Goal: Task Accomplishment & Management: Manage account settings

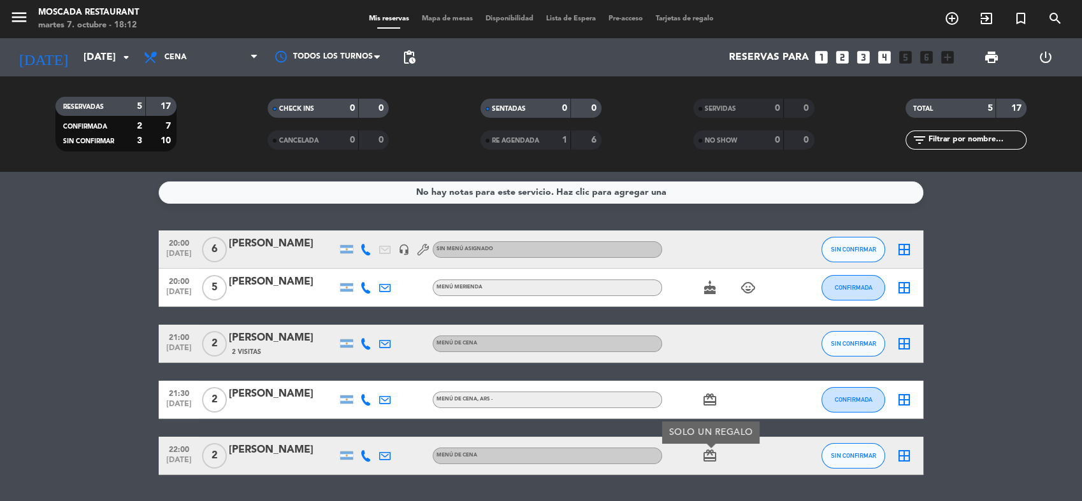
click at [843, 56] on icon "looks_two" at bounding box center [842, 57] width 17 height 17
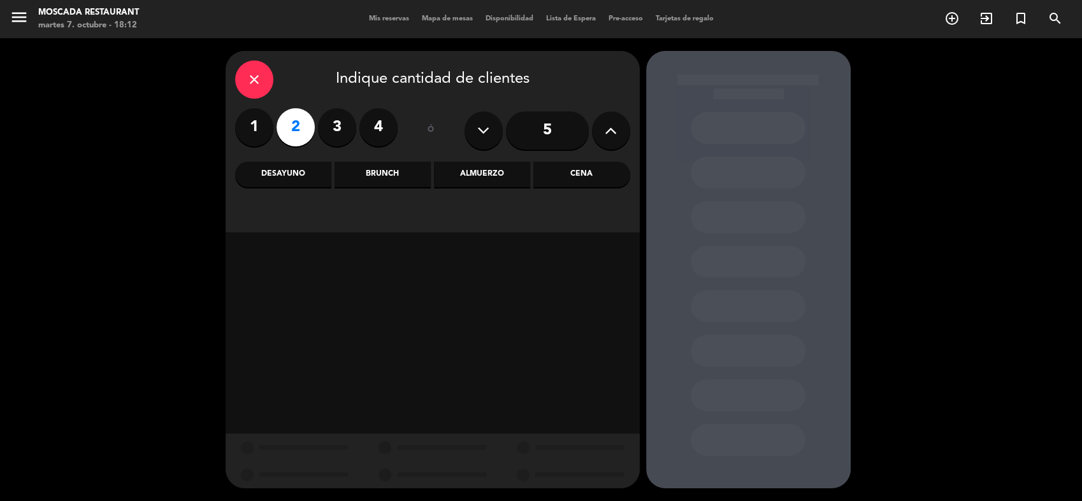
click at [579, 176] on div "Cena" at bounding box center [581, 174] width 96 height 25
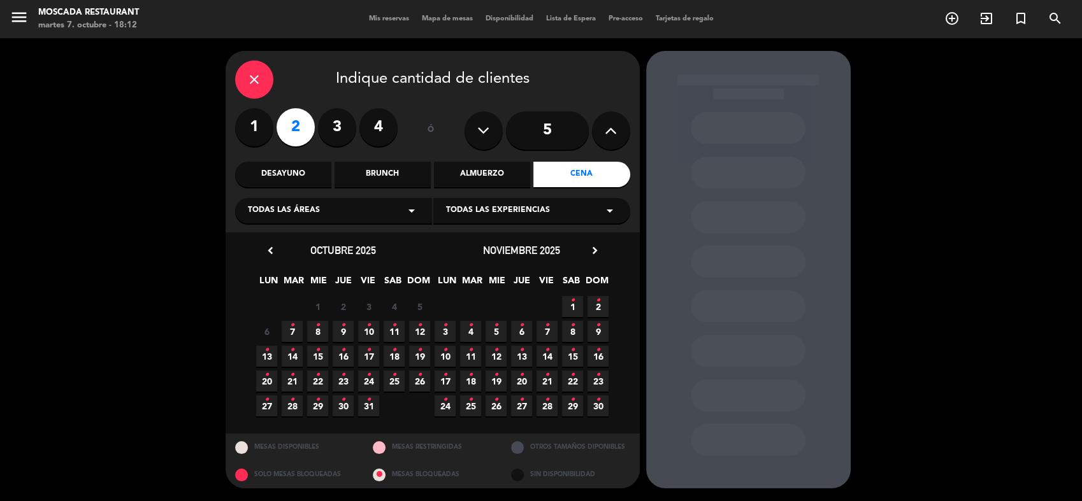
click at [295, 333] on span "7 •" at bounding box center [292, 331] width 21 height 21
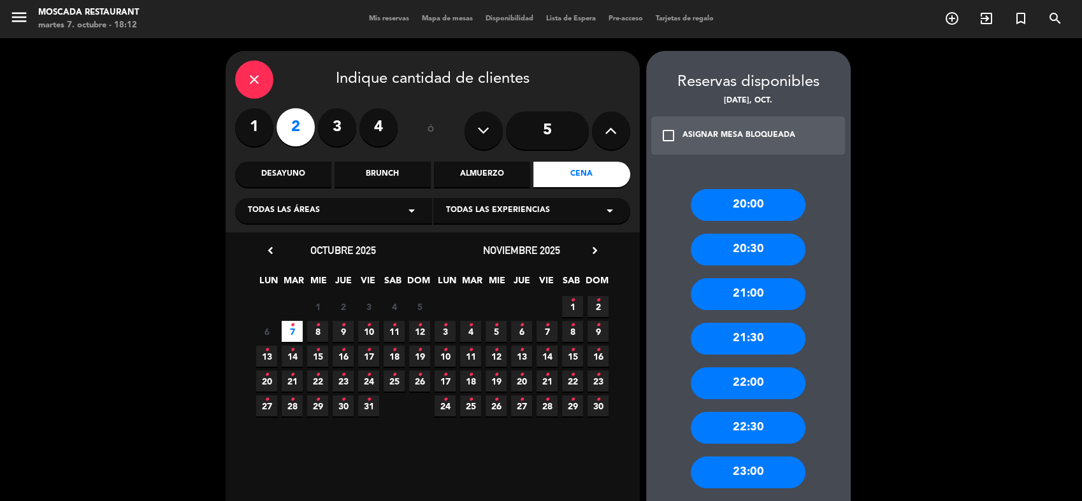
click at [763, 250] on div "20:30" at bounding box center [748, 250] width 115 height 32
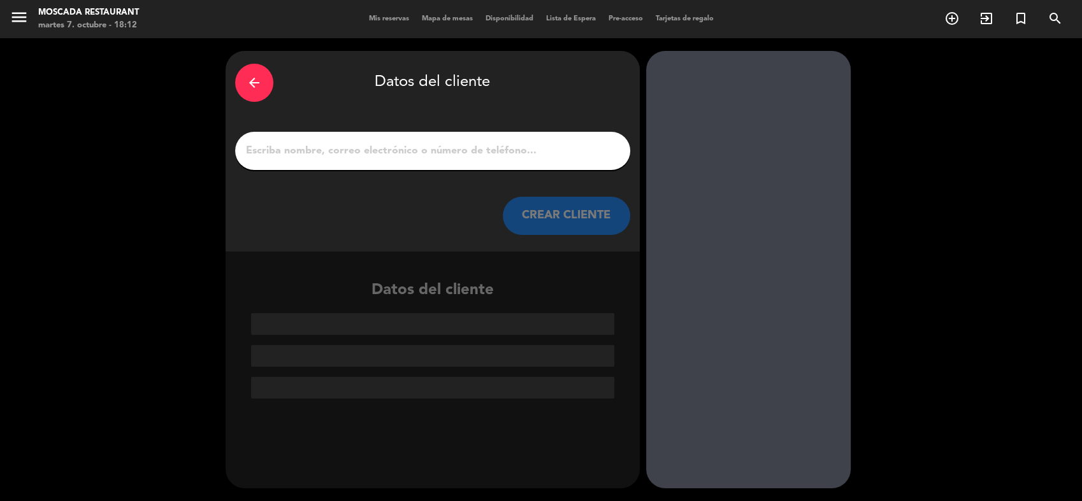
click at [508, 148] on input "1" at bounding box center [433, 151] width 376 height 18
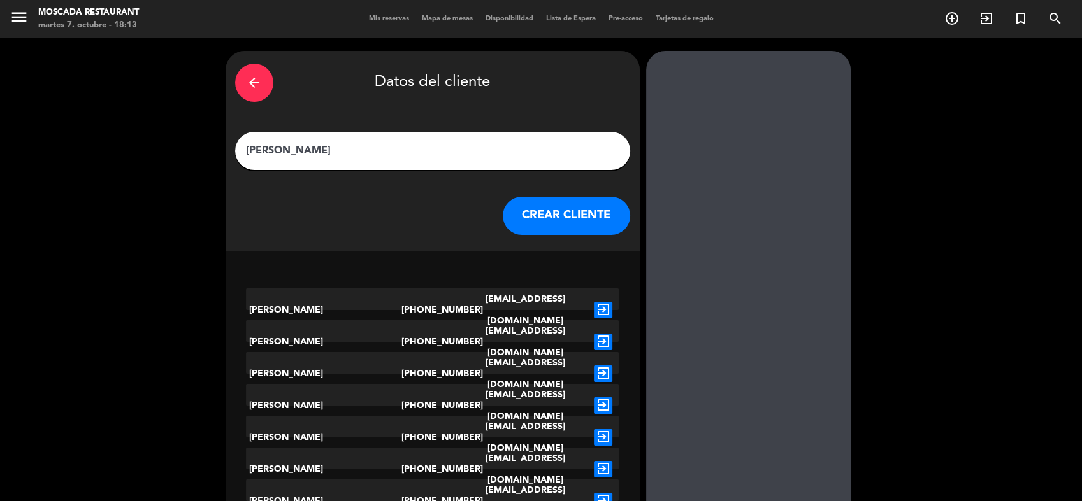
type input "[PERSON_NAME]"
click at [551, 216] on button "CREAR CLIENTE" at bounding box center [566, 216] width 127 height 38
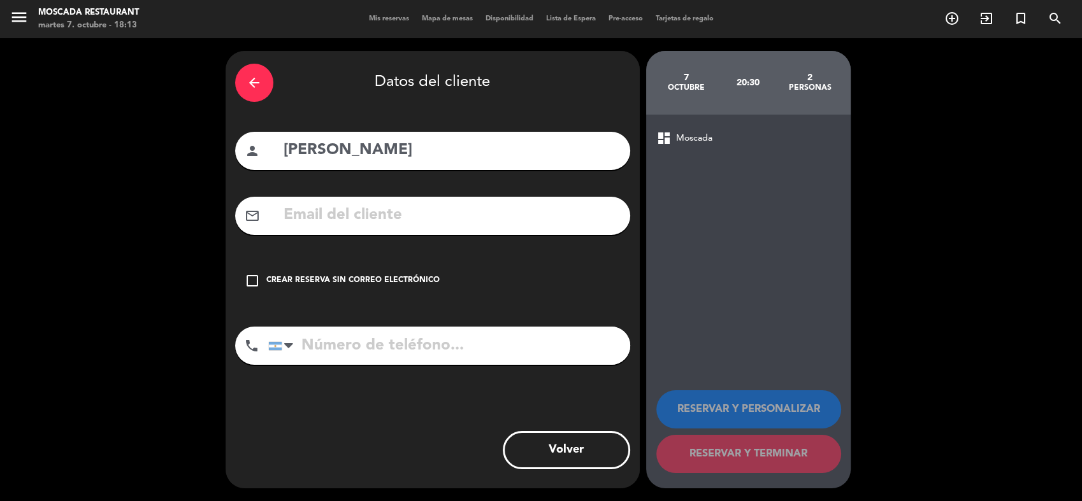
click at [351, 282] on div "Crear reserva sin correo electrónico" at bounding box center [352, 281] width 173 height 13
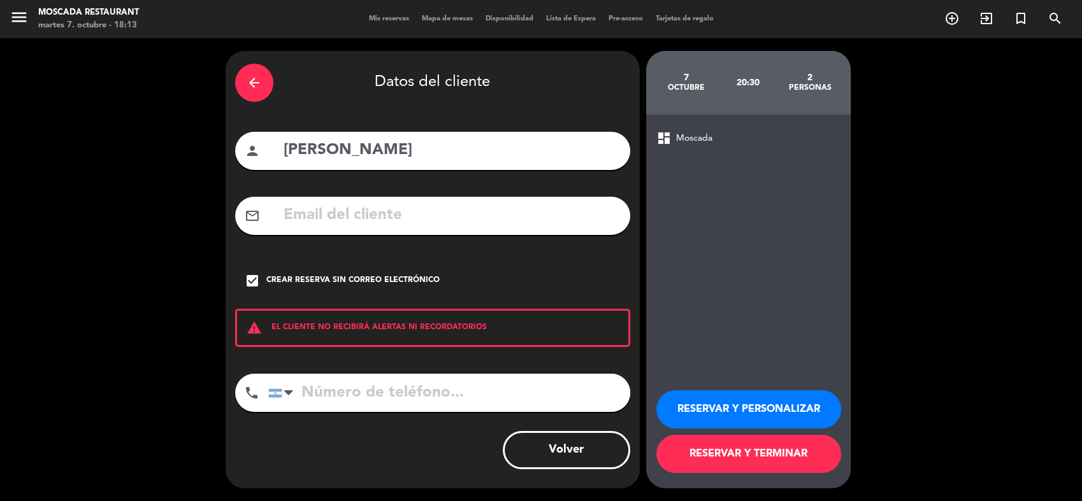
click at [787, 466] on button "RESERVAR Y TERMINAR" at bounding box center [748, 454] width 185 height 38
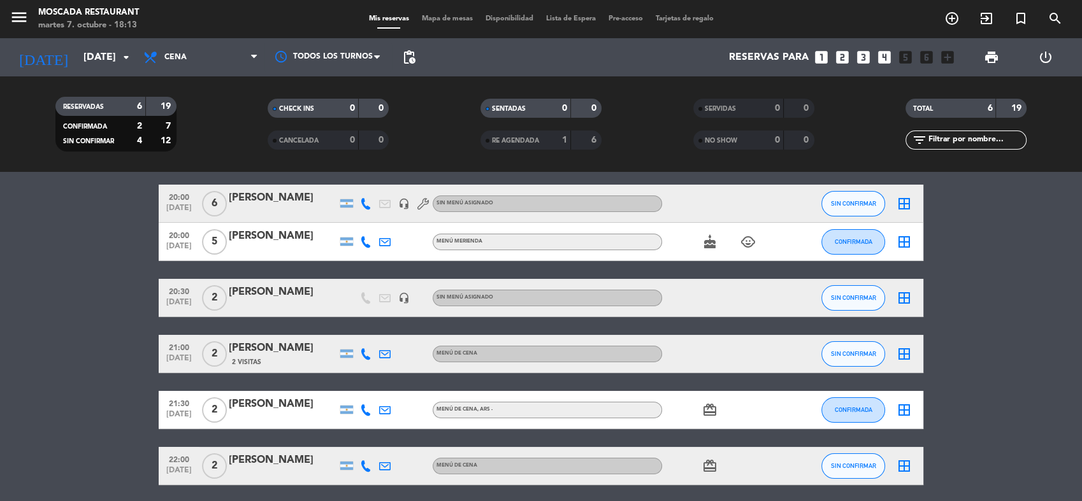
scroll to position [71, 0]
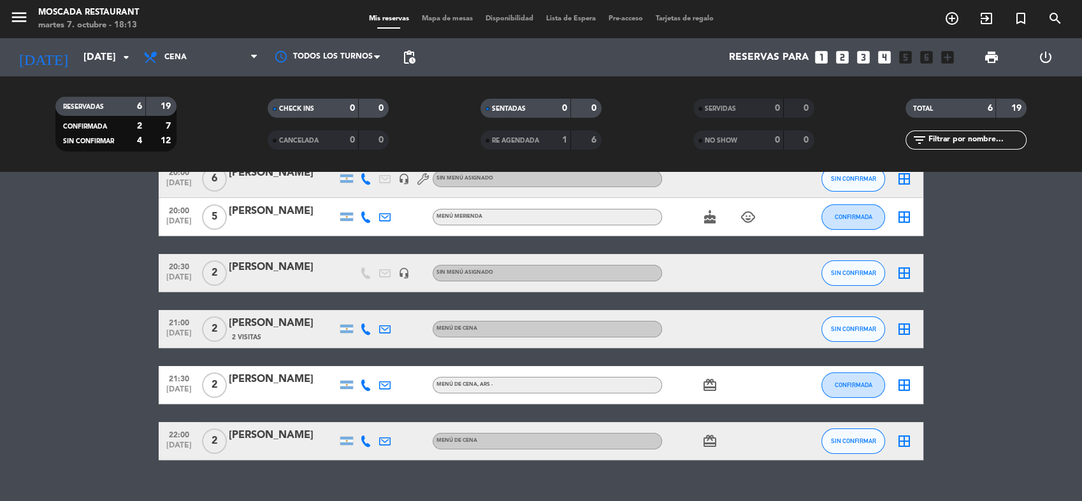
click at [362, 442] on icon at bounding box center [365, 441] width 11 height 11
click at [394, 421] on span at bounding box center [395, 420] width 10 height 10
click at [364, 383] on icon at bounding box center [365, 385] width 11 height 11
click at [393, 367] on span at bounding box center [398, 364] width 10 height 10
click at [364, 329] on icon at bounding box center [365, 329] width 11 height 11
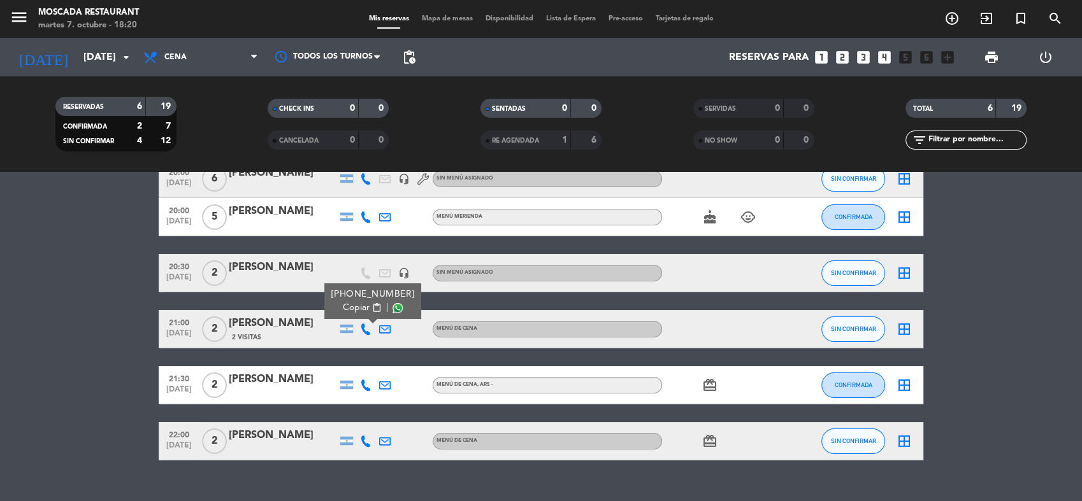
click at [393, 308] on span at bounding box center [398, 308] width 10 height 10
click at [367, 216] on icon at bounding box center [365, 217] width 11 height 11
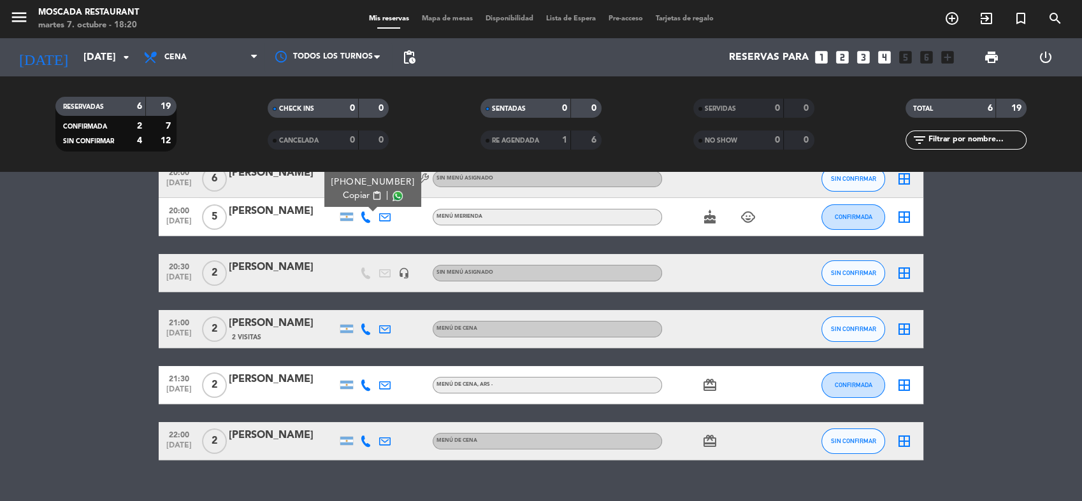
click at [393, 198] on span at bounding box center [398, 196] width 10 height 10
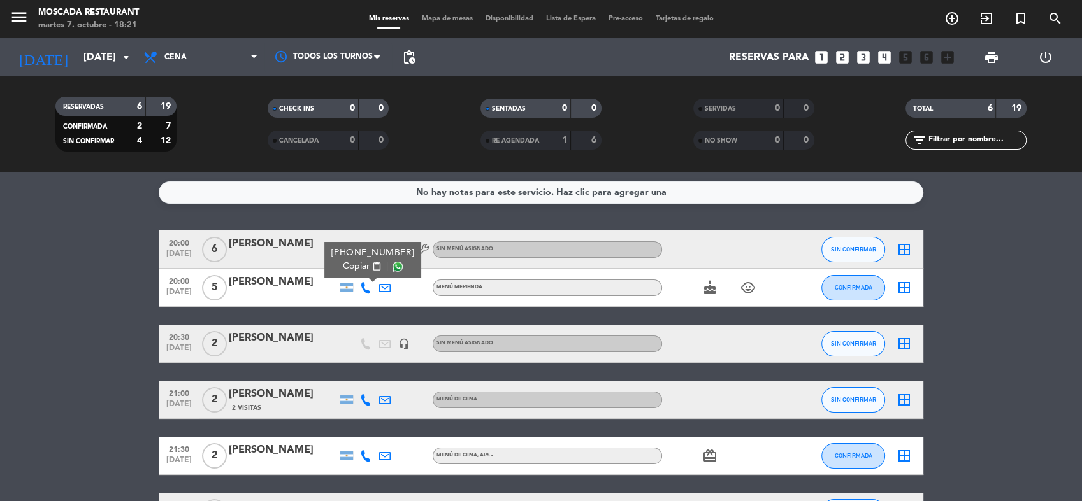
drag, startPoint x: 38, startPoint y: 291, endPoint x: 58, endPoint y: 291, distance: 20.4
click at [52, 292] on bookings-row "20:00 [DATE] 6 [PERSON_NAME] headset_mic Sin menú asignado SIN CONFIRMAR border…" at bounding box center [541, 381] width 1082 height 301
click at [364, 250] on icon at bounding box center [365, 249] width 11 height 11
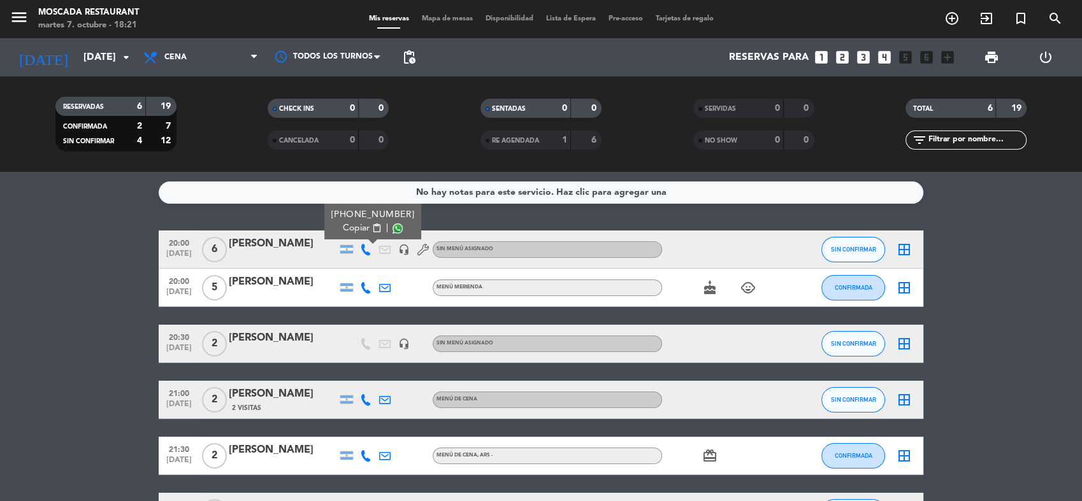
click at [393, 229] on span at bounding box center [398, 229] width 10 height 10
click at [210, 58] on span "Cena" at bounding box center [200, 57] width 127 height 28
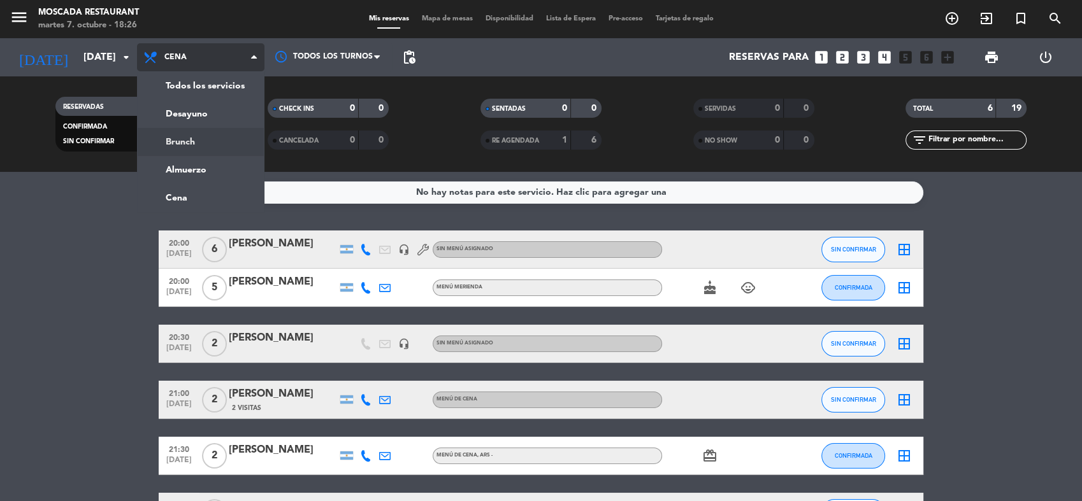
click at [217, 145] on div "menu Moscada Restaurant [DATE] 7. octubre - 18:26 Mis reservas Mapa de mesas Di…" at bounding box center [541, 86] width 1082 height 172
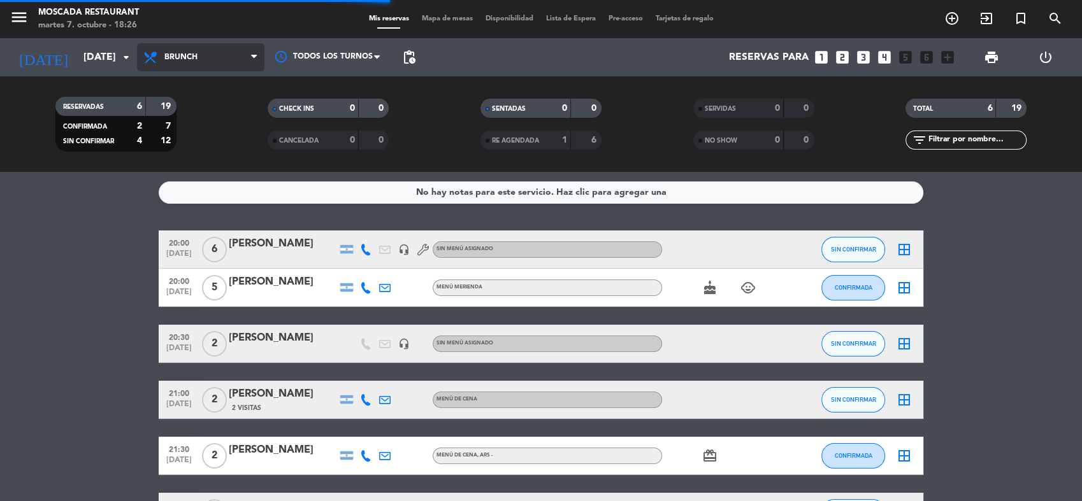
click at [234, 56] on span "Brunch" at bounding box center [200, 57] width 127 height 28
click at [222, 166] on div "menu Moscada Restaurant [DATE] 7. octubre - 18:26 Mis reservas Mapa de mesas Di…" at bounding box center [541, 86] width 1082 height 172
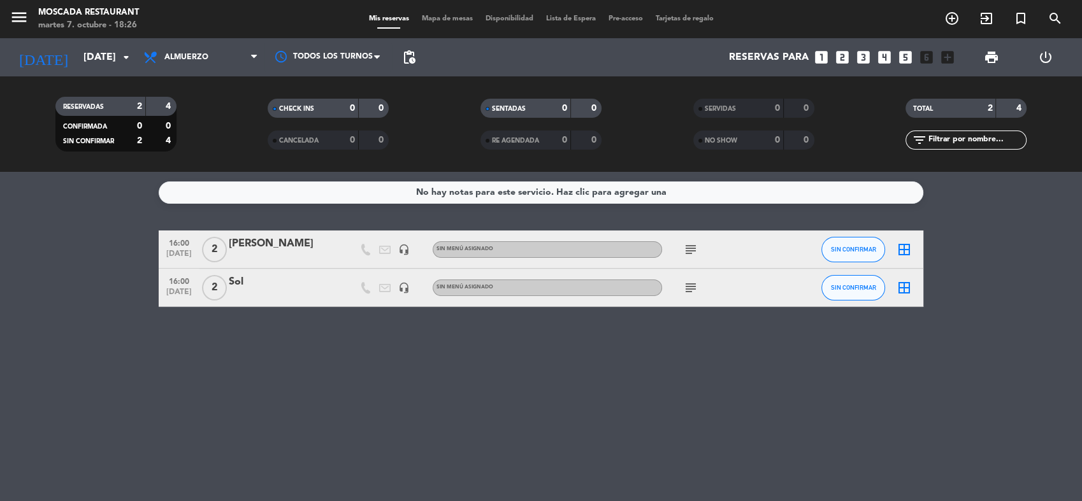
click at [902, 287] on icon "border_all" at bounding box center [904, 287] width 15 height 15
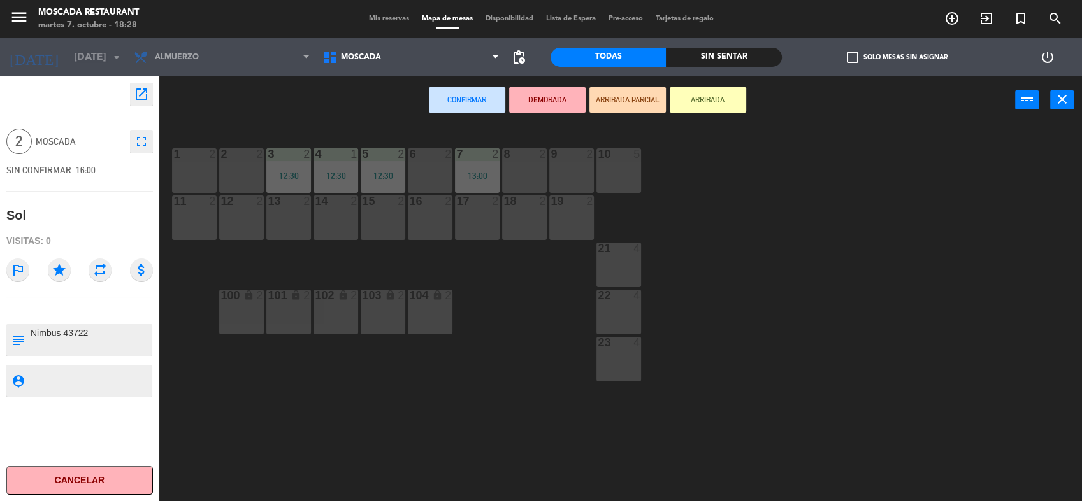
click at [393, 20] on span "Mis reservas" at bounding box center [389, 18] width 53 height 7
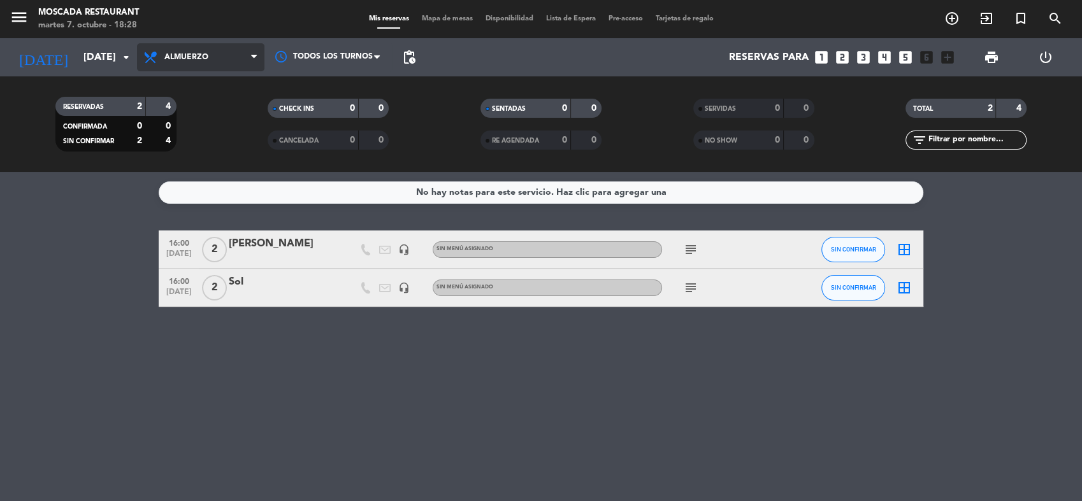
click at [234, 60] on span "Almuerzo" at bounding box center [200, 57] width 127 height 28
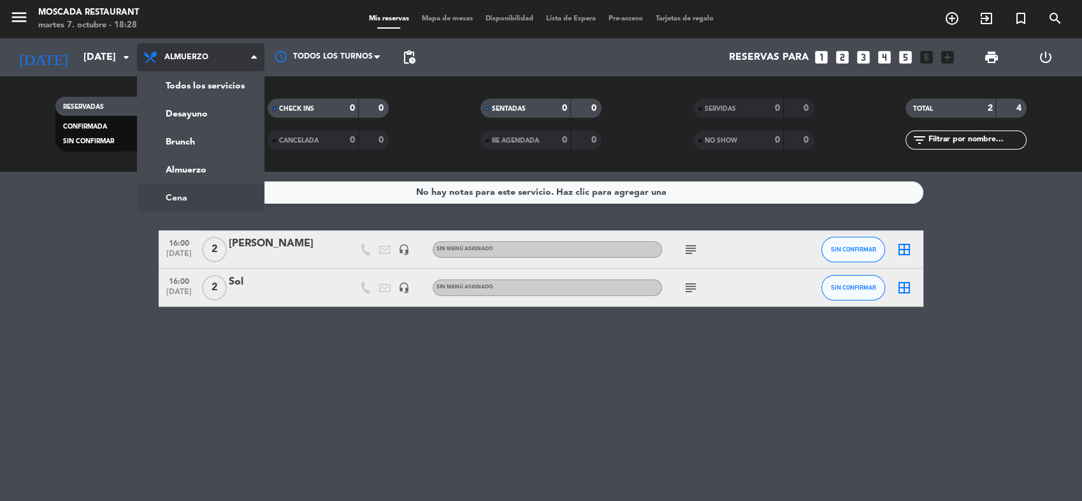
click at [202, 199] on ng-component "menu Moscada Restaurant [DATE] 7. octubre - 18:28 Mis reservas Mapa de mesas Di…" at bounding box center [541, 250] width 1082 height 501
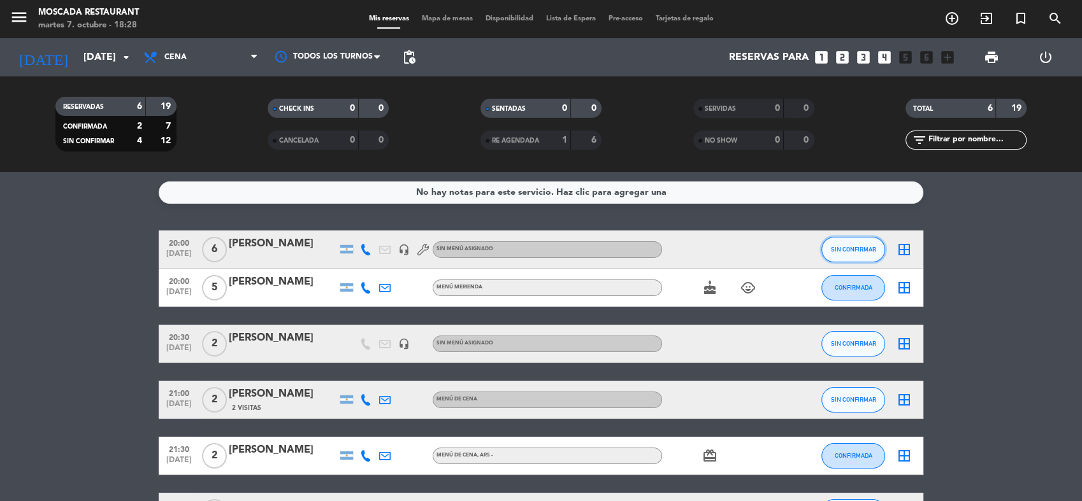
click at [865, 249] on span "SIN CONFIRMAR" at bounding box center [853, 249] width 45 height 7
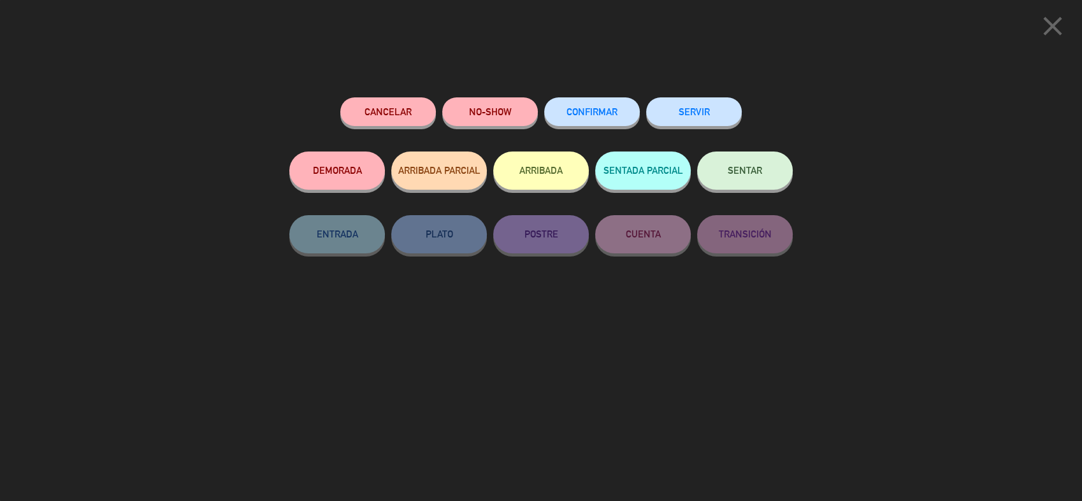
click at [612, 113] on span "CONFIRMAR" at bounding box center [591, 111] width 51 height 11
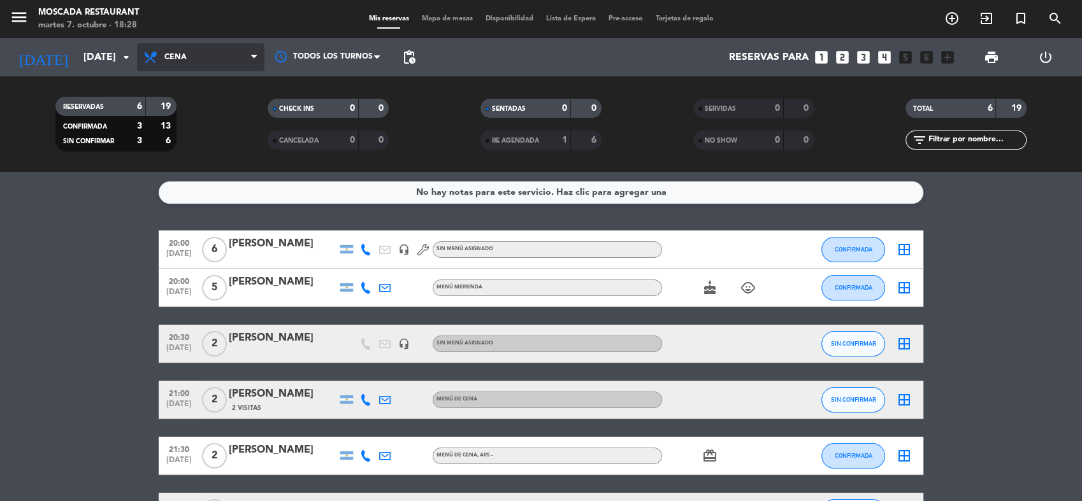
click at [202, 54] on span "Cena" at bounding box center [200, 57] width 127 height 28
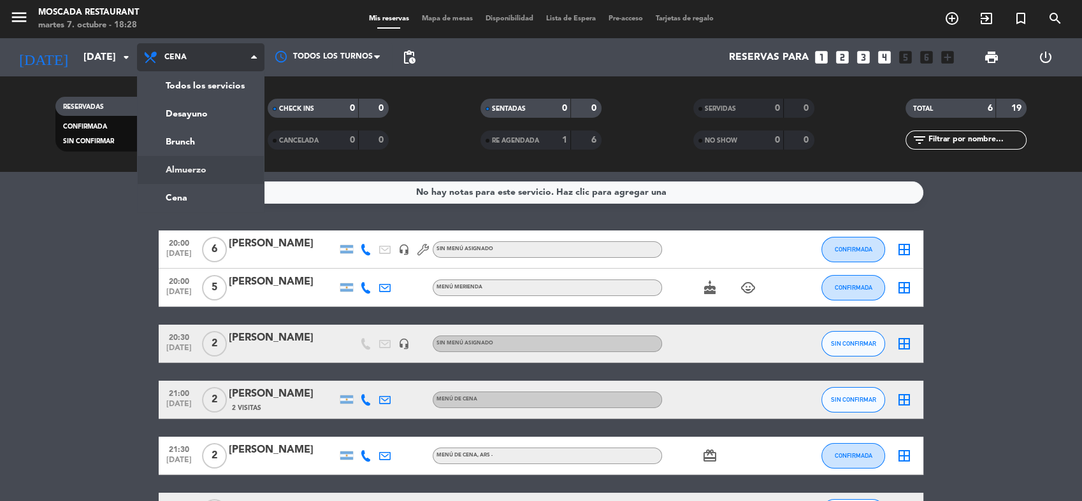
click at [215, 170] on div "menu Moscada Restaurant [DATE] 7. octubre - 18:28 Mis reservas Mapa de mesas Di…" at bounding box center [541, 86] width 1082 height 172
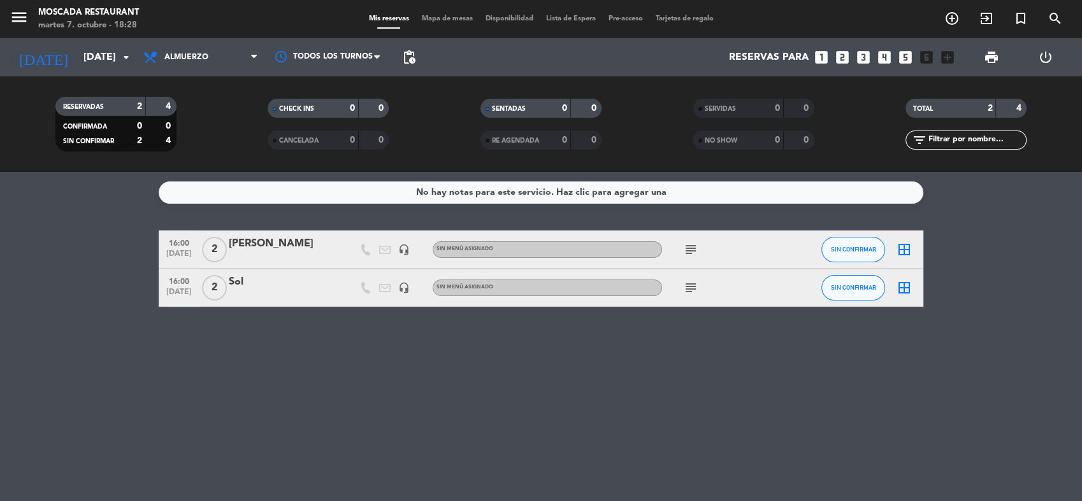
click at [902, 291] on icon "border_all" at bounding box center [904, 287] width 15 height 15
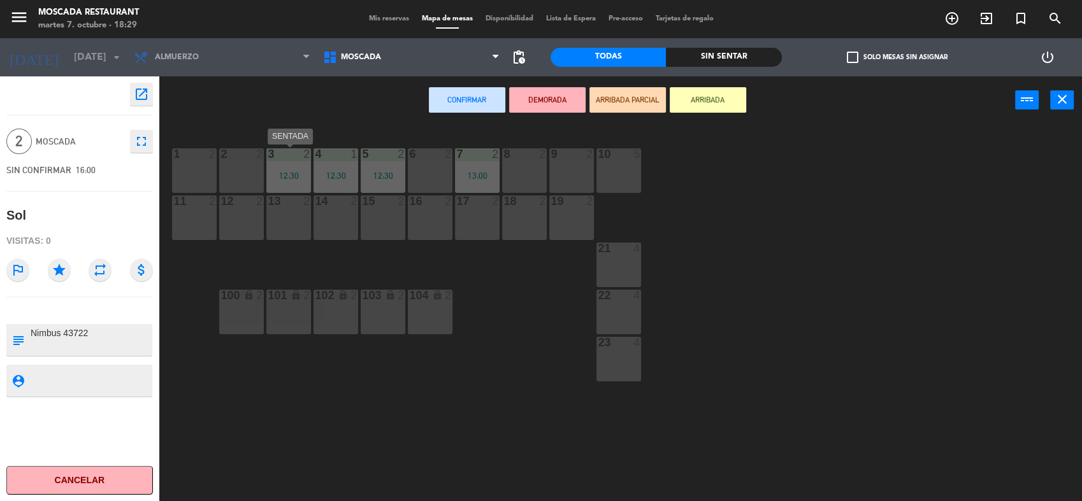
click at [298, 172] on div "12:30" at bounding box center [288, 175] width 45 height 9
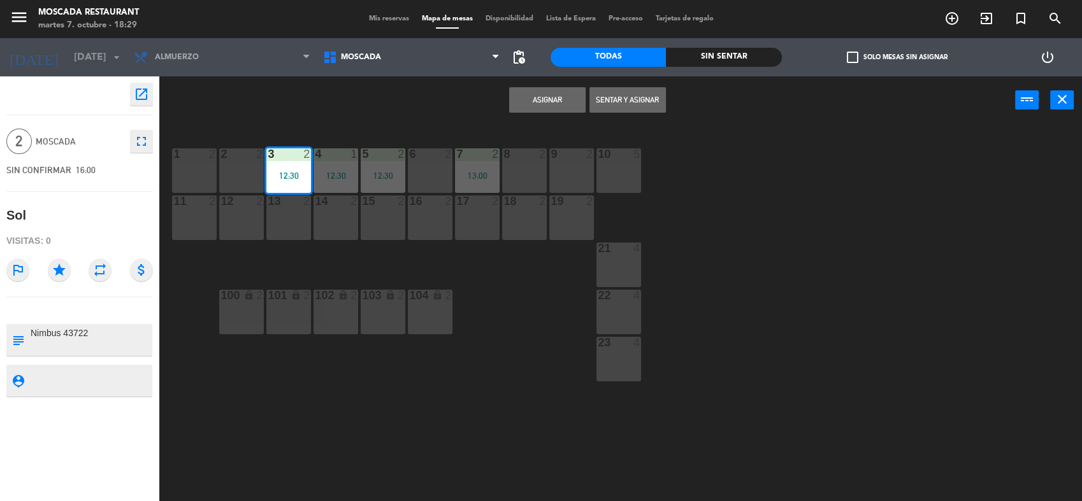
click at [542, 101] on button "Asignar" at bounding box center [547, 99] width 76 height 25
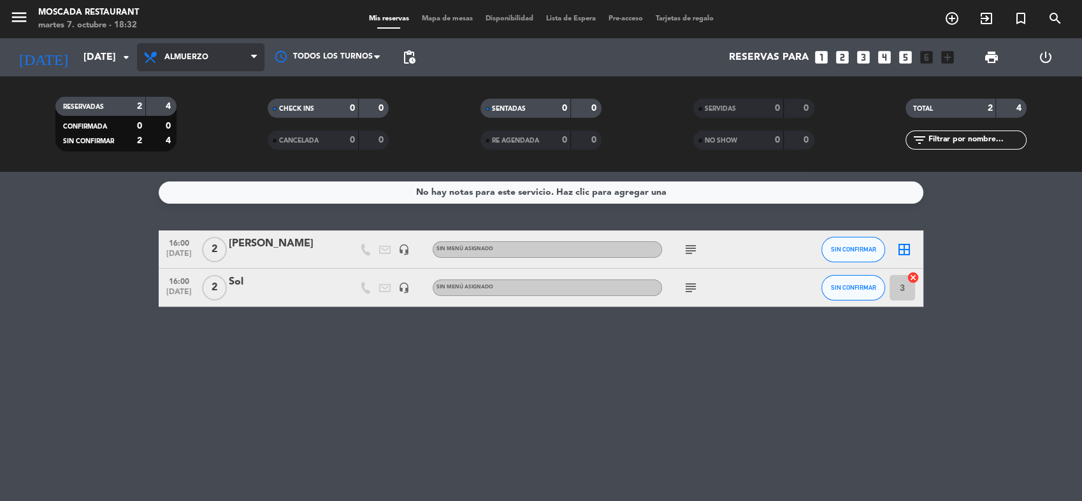
click at [205, 57] on span "Almuerzo" at bounding box center [186, 57] width 44 height 9
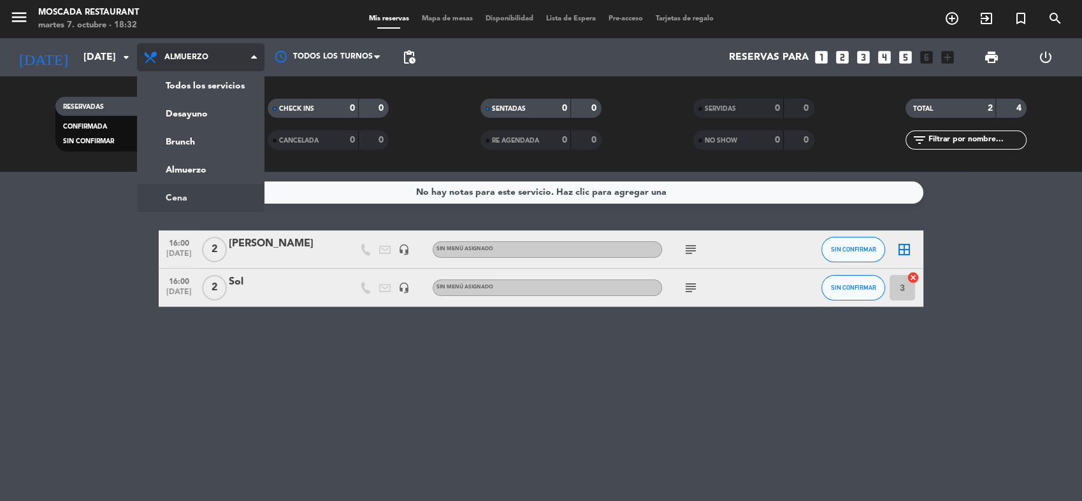
click at [205, 196] on ng-component "menu Moscada Restaurant [DATE] 7. octubre - 18:32 Mis reservas Mapa de mesas Di…" at bounding box center [541, 250] width 1082 height 501
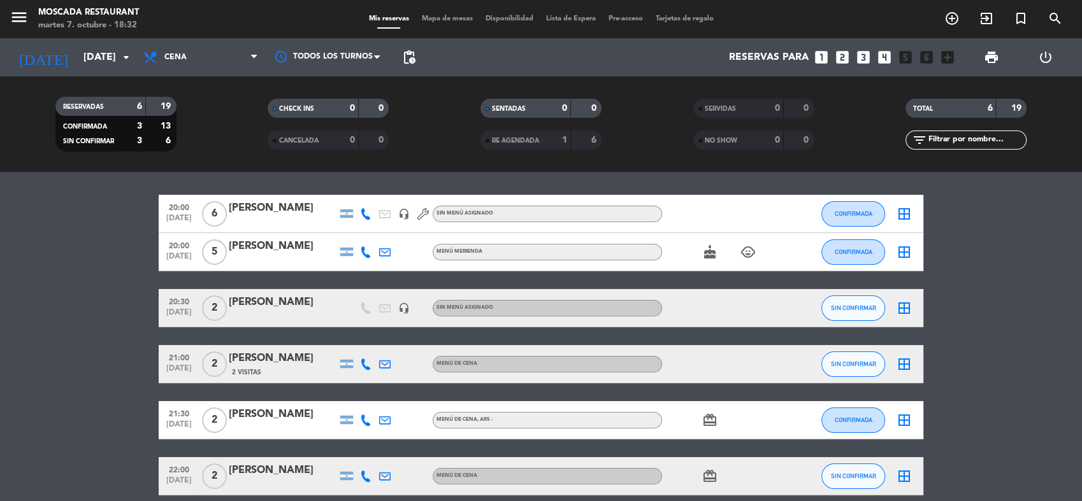
scroll to position [94, 0]
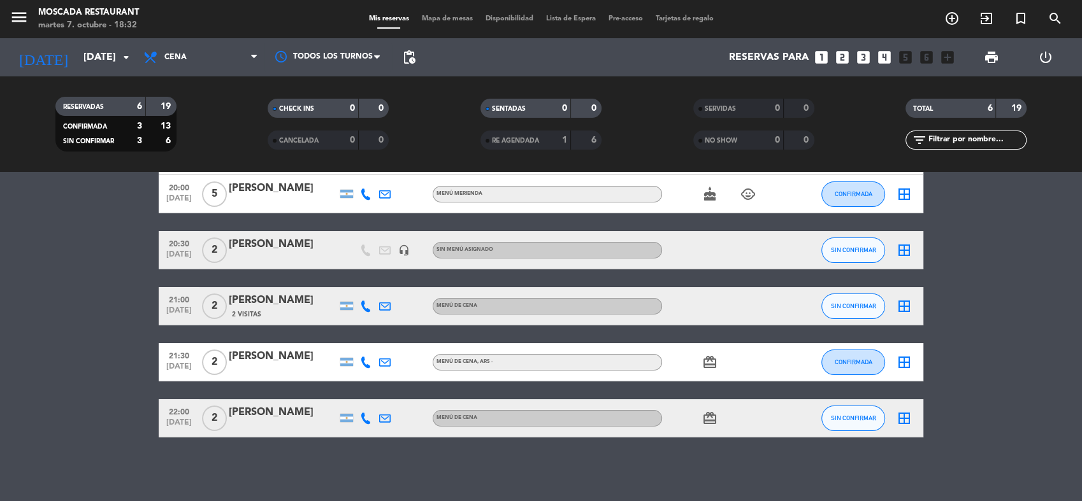
click at [365, 419] on icon at bounding box center [365, 418] width 11 height 11
click at [361, 357] on icon at bounding box center [365, 362] width 11 height 11
click at [365, 307] on icon at bounding box center [365, 306] width 11 height 11
click at [270, 306] on div "[PERSON_NAME]" at bounding box center [283, 300] width 108 height 17
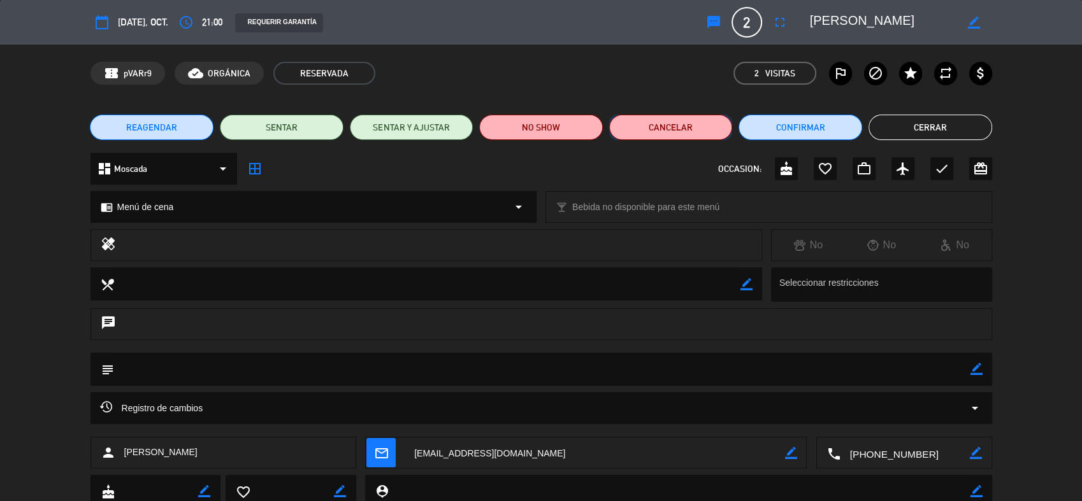
click at [680, 131] on button "Cancelar" at bounding box center [671, 127] width 124 height 25
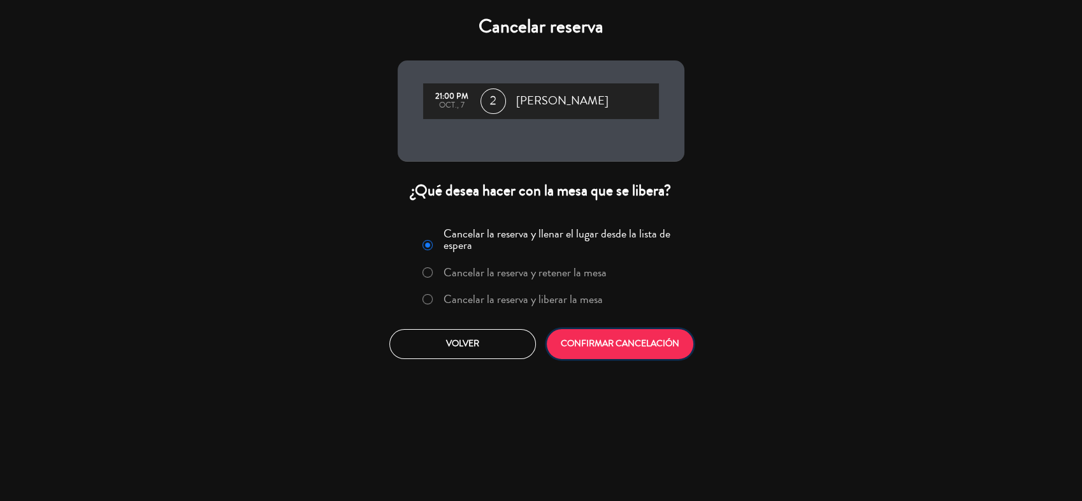
click at [612, 345] on button "CONFIRMAR CANCELACIÓN" at bounding box center [620, 344] width 147 height 30
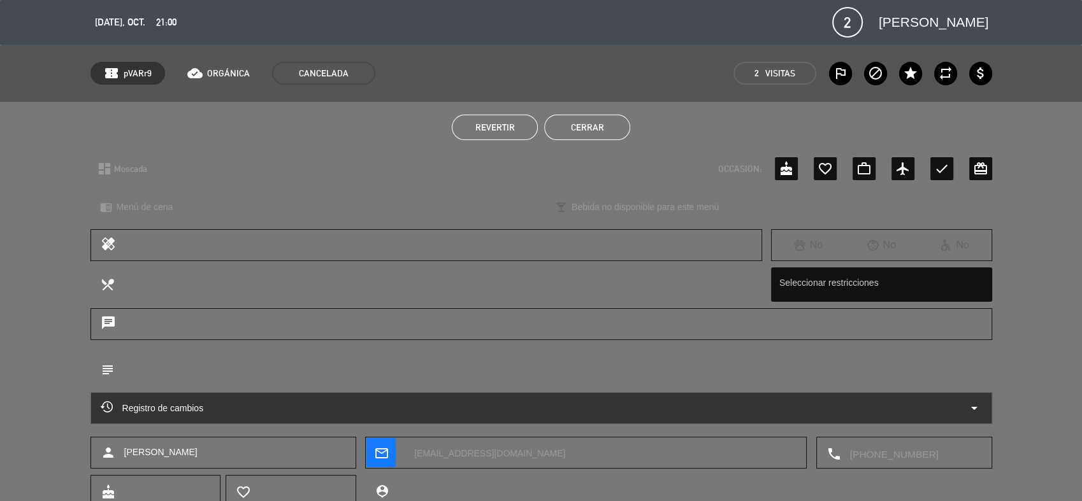
scroll to position [38, 0]
